Goal: Task Accomplishment & Management: Manage account settings

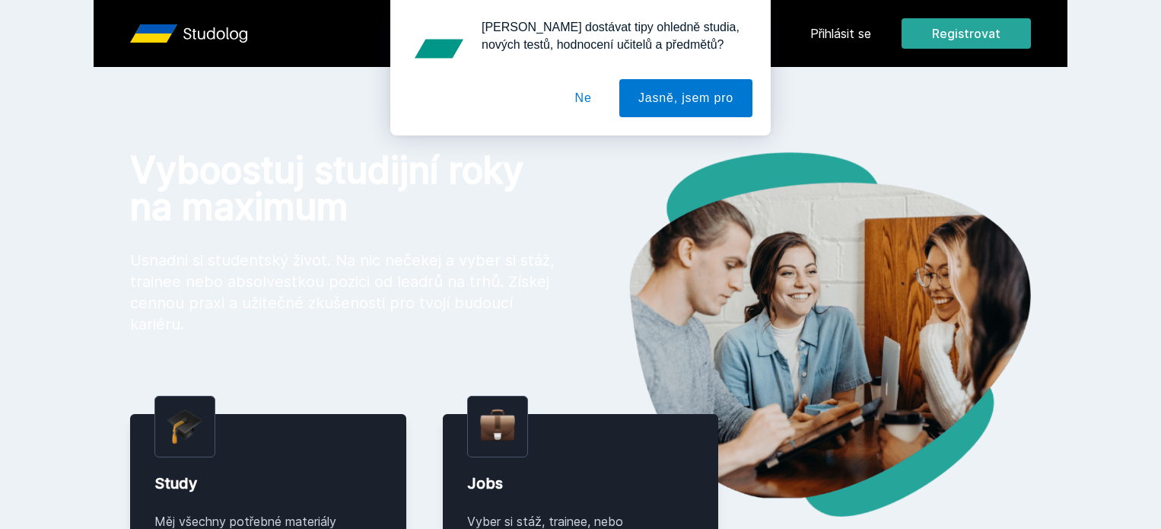
click at [947, 34] on div "[PERSON_NAME] dostávat tipy ohledně studia, nových testů, hodnocení učitelů a p…" at bounding box center [580, 67] width 1161 height 135
click at [587, 106] on button "Ne" at bounding box center [583, 98] width 55 height 38
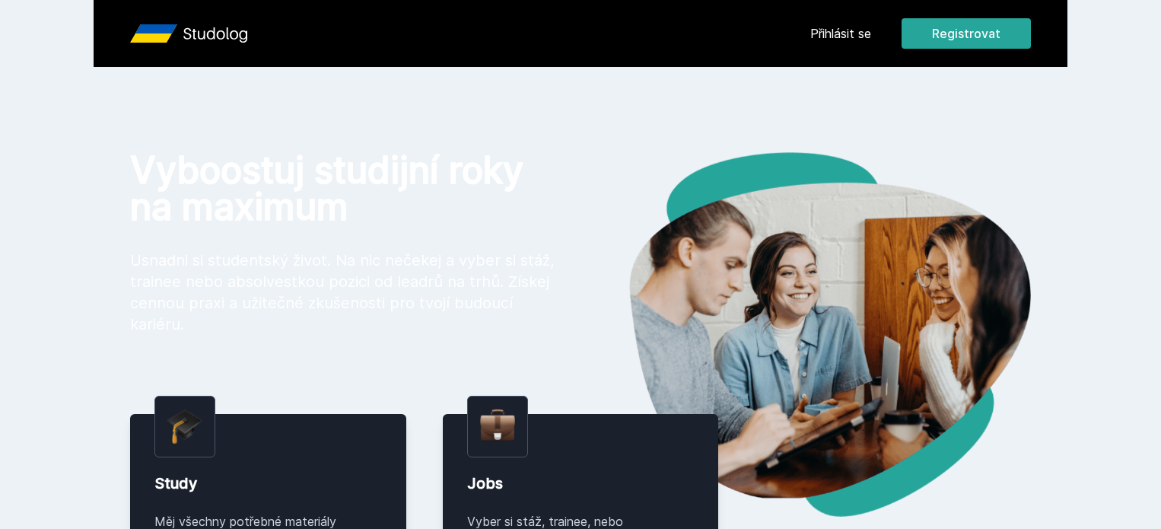
click at [871, 40] on link "Přihlásit se" at bounding box center [840, 33] width 61 height 18
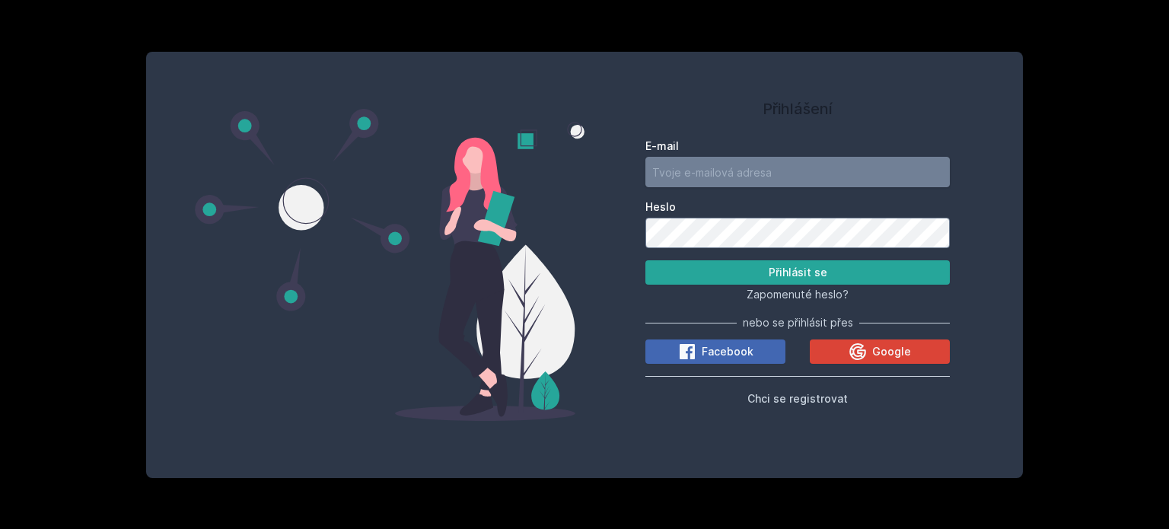
click at [756, 179] on input "E-mail" at bounding box center [797, 172] width 304 height 30
type input "[EMAIL_ADDRESS][DOMAIN_NAME]"
click at [645, 260] on button "Přihlásit se" at bounding box center [797, 272] width 304 height 24
